Goal: Check status: Check status

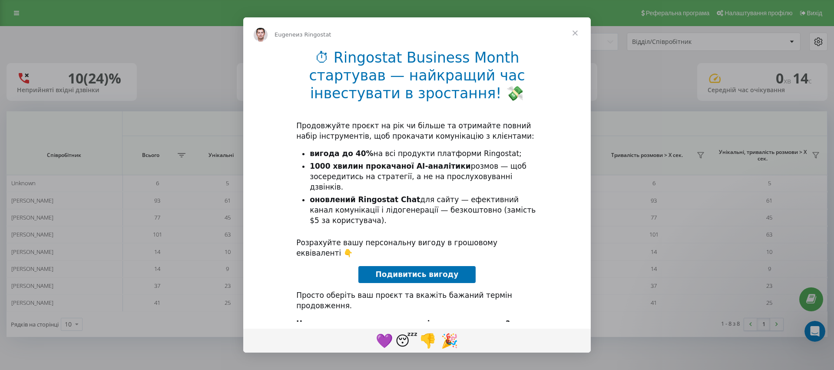
click at [576, 29] on span "Закрыть" at bounding box center [574, 32] width 31 height 31
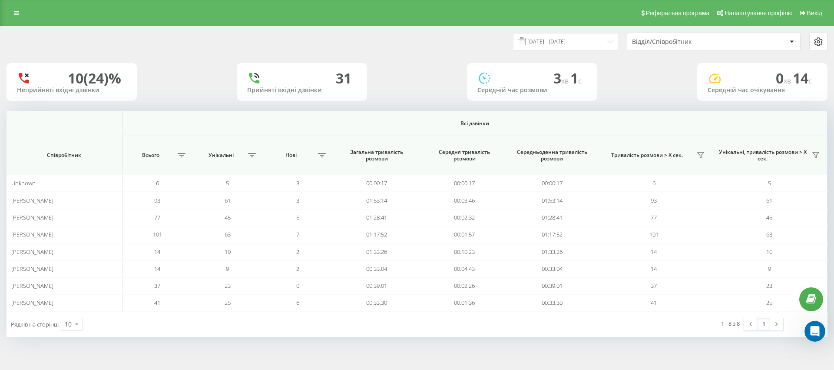
click at [698, 40] on div "Відділ/Співробітник" at bounding box center [684, 41] width 104 height 7
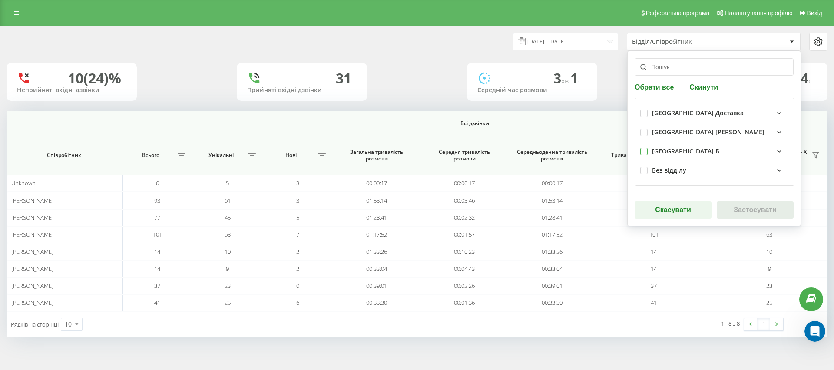
click at [645, 148] on label at bounding box center [643, 148] width 7 height 0
checkbox input "true"
click at [754, 210] on button "Застосувати" at bounding box center [755, 209] width 77 height 17
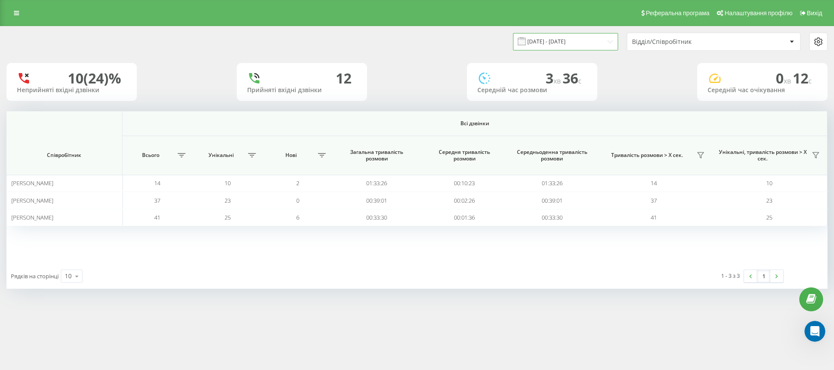
click at [587, 35] on input "[DATE] - [DATE]" at bounding box center [565, 41] width 105 height 17
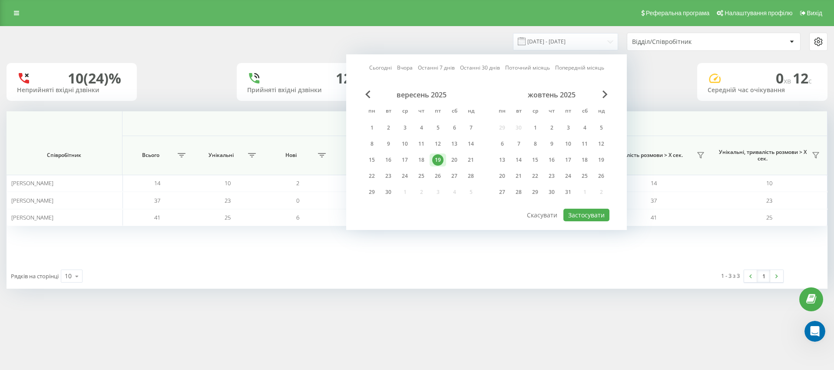
click at [440, 160] on div "19" at bounding box center [437, 159] width 11 height 11
click at [579, 215] on button "Застосувати" at bounding box center [586, 214] width 46 height 13
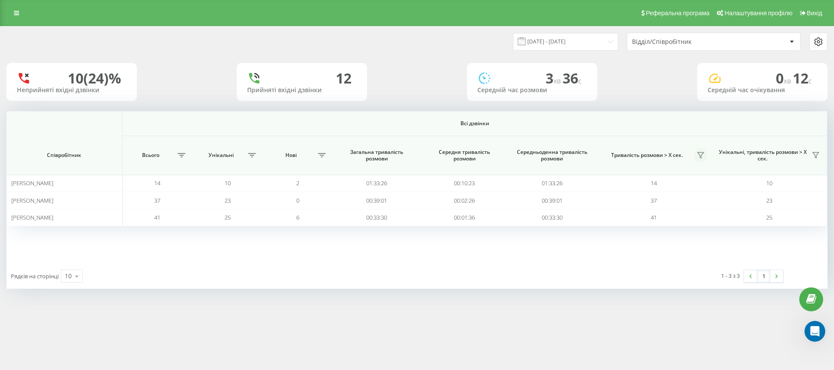
click at [702, 153] on icon at bounding box center [700, 155] width 7 height 7
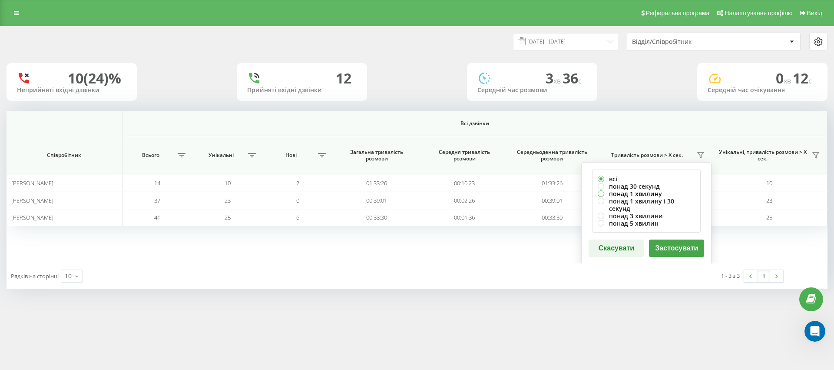
click at [603, 194] on label "понад 1 хвилину" at bounding box center [646, 193] width 97 height 7
radio input "true"
click at [677, 240] on button "Застосувати" at bounding box center [676, 247] width 55 height 17
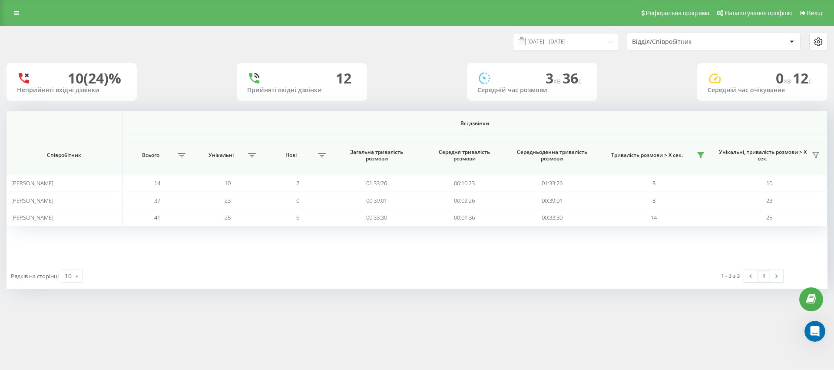
click at [739, 45] on div "Відділ/Співробітник" at bounding box center [709, 41] width 155 height 7
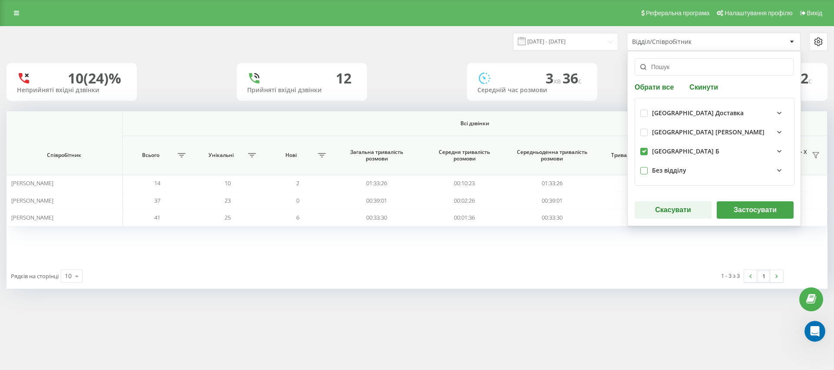
click at [646, 167] on label at bounding box center [643, 167] width 7 height 0
checkbox input "true"
click at [743, 217] on button "Застосувати" at bounding box center [755, 209] width 77 height 17
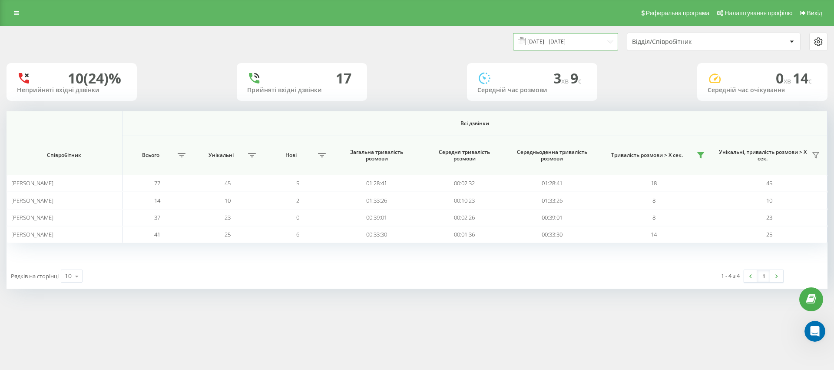
click at [593, 35] on input "[DATE] - [DATE]" at bounding box center [565, 41] width 105 height 17
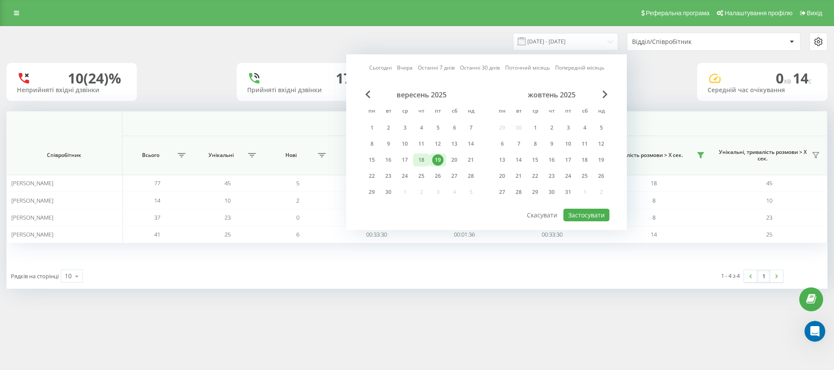
click at [417, 159] on div "18" at bounding box center [421, 159] width 11 height 11
click at [582, 215] on button "Застосувати" at bounding box center [586, 214] width 46 height 13
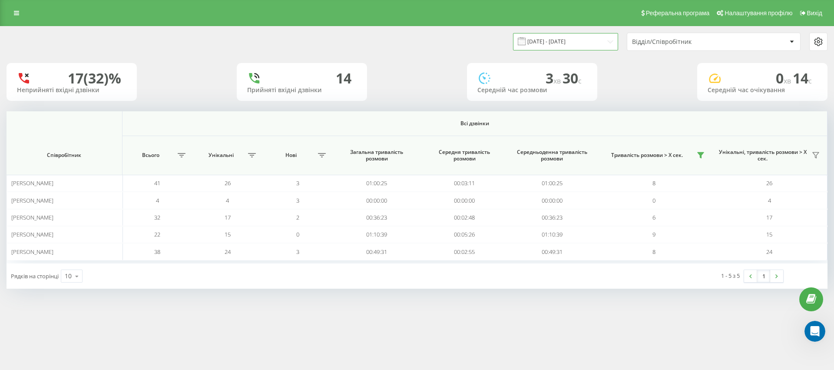
click at [592, 43] on input "[DATE] - [DATE]" at bounding box center [565, 41] width 105 height 17
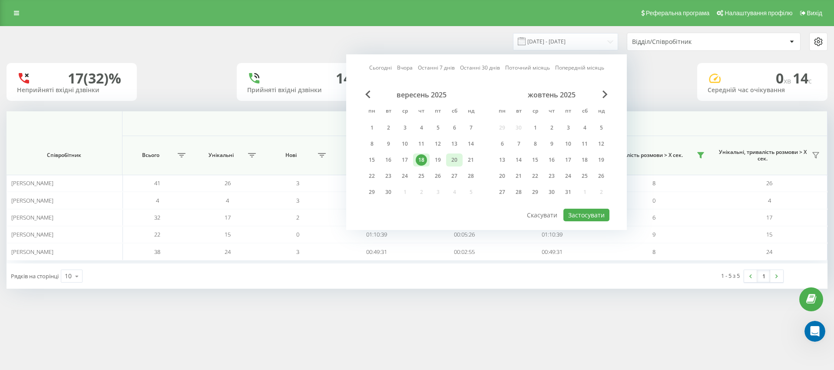
click at [453, 156] on div "20" at bounding box center [454, 159] width 11 height 11
click at [585, 215] on button "Застосувати" at bounding box center [586, 214] width 46 height 13
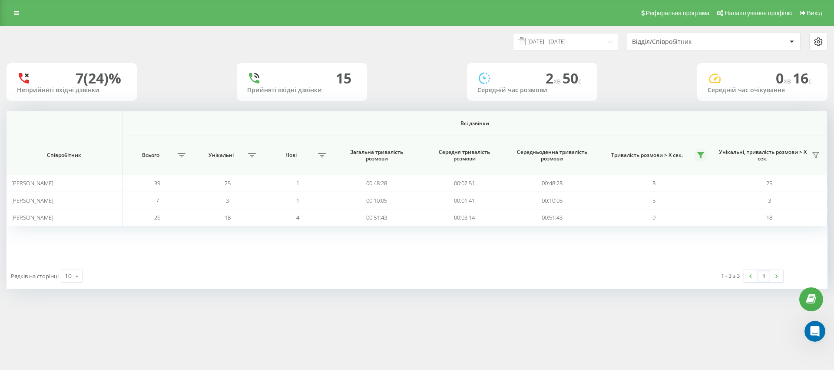
click at [704, 151] on button at bounding box center [700, 155] width 13 height 14
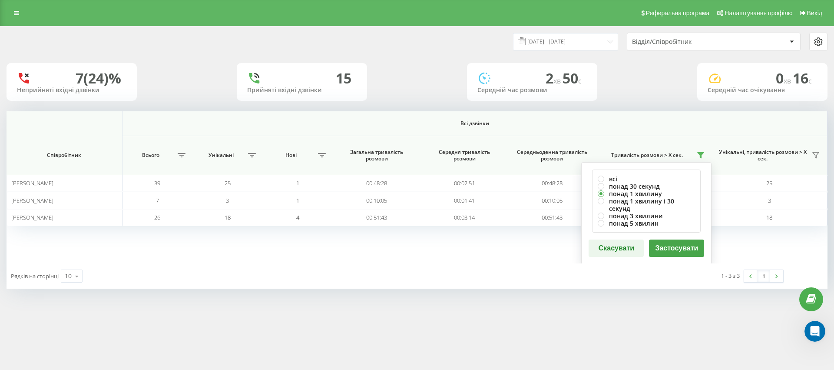
click at [287, 279] on div "Рядків на сторінці 10 10 25 50 100" at bounding box center [212, 275] width 410 height 25
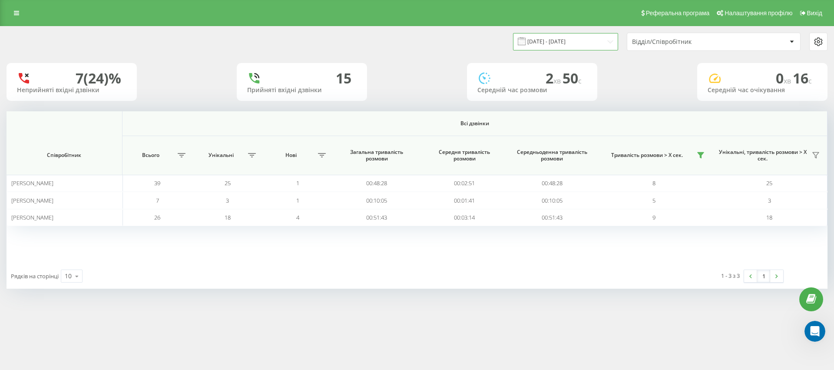
click at [599, 43] on input "[DATE] - [DATE]" at bounding box center [565, 41] width 105 height 17
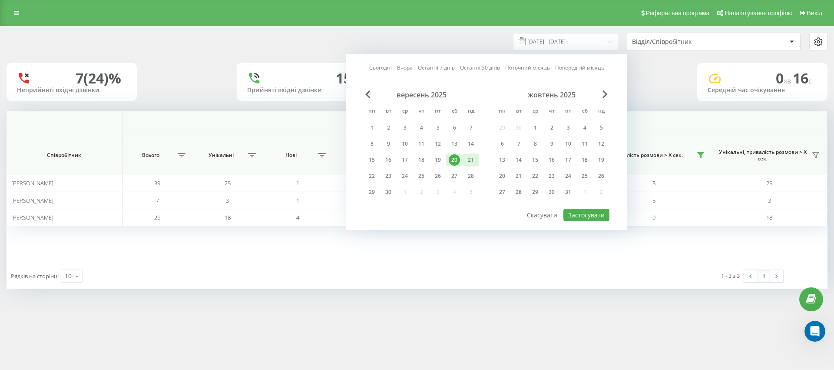
click at [470, 160] on div "21" at bounding box center [470, 159] width 11 height 11
click at [580, 216] on button "Застосувати" at bounding box center [586, 214] width 46 height 13
type input "[DATE] - [DATE]"
